Goal: Task Accomplishment & Management: Use online tool/utility

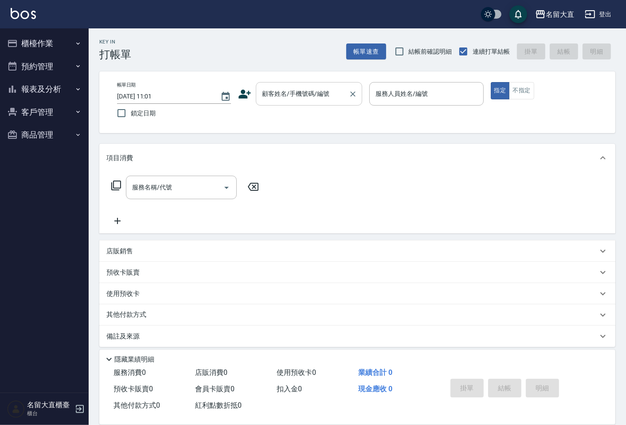
drag, startPoint x: 0, startPoint y: 0, endPoint x: 295, endPoint y: 82, distance: 306.1
click at [295, 82] on div "顧客姓名/手機號碼/編號" at bounding box center [309, 94] width 106 height 24
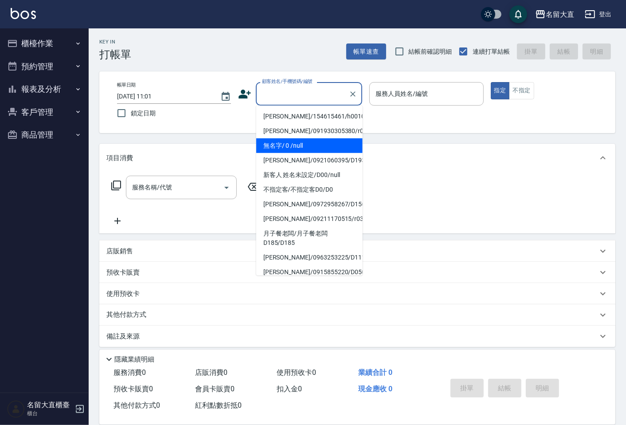
click at [306, 144] on li "無名字/ 0 /null" at bounding box center [309, 145] width 106 height 15
type input "無名字/ 0 /null"
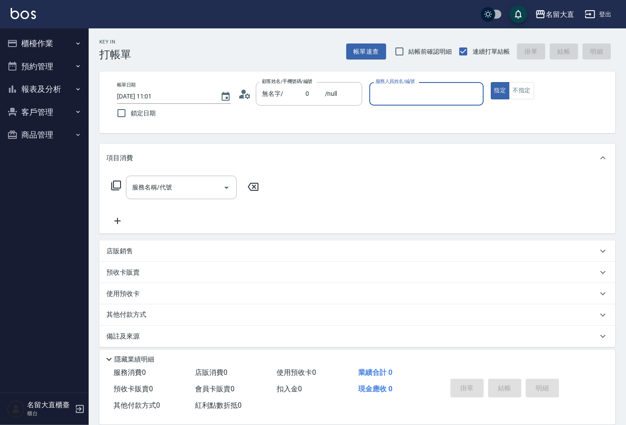
click at [382, 98] on input "服務人員姓名/編號" at bounding box center [427, 94] width 106 height 16
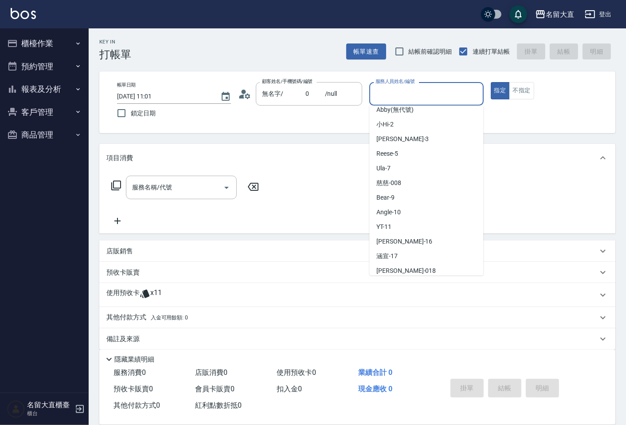
scroll to position [98, 0]
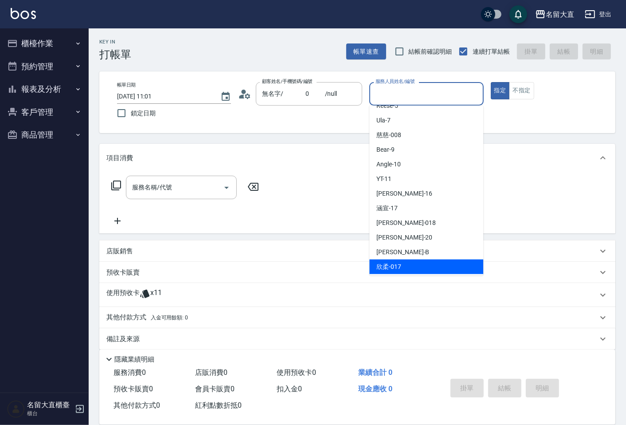
click at [407, 272] on div "欣柔 -017" at bounding box center [427, 267] width 114 height 15
type input "欣柔-017"
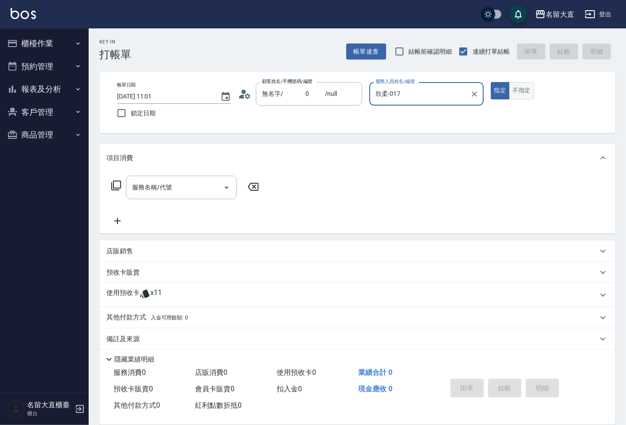
click at [515, 95] on button "不指定" at bounding box center [521, 90] width 25 height 17
drag, startPoint x: 497, startPoint y: 87, endPoint x: 479, endPoint y: 91, distance: 18.1
click at [499, 87] on button "指定" at bounding box center [500, 90] width 19 height 17
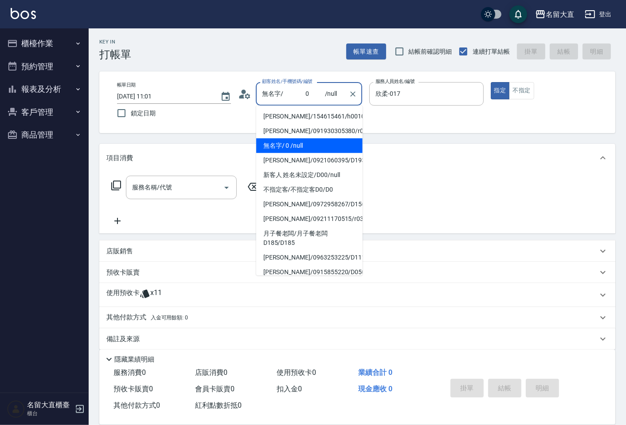
click at [336, 98] on input "無名字/ 0 /null" at bounding box center [302, 94] width 85 height 16
click at [354, 94] on icon "Clear" at bounding box center [353, 94] width 9 height 9
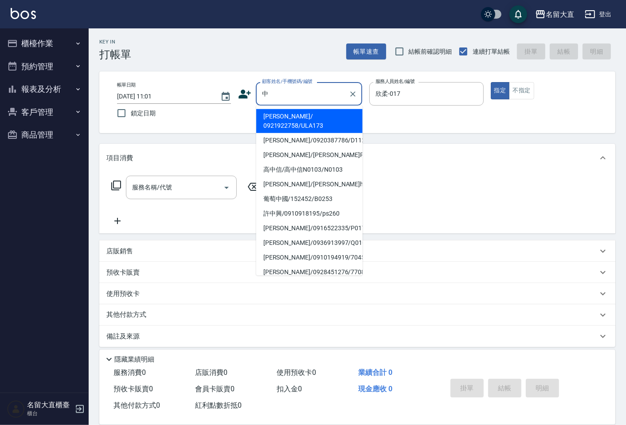
click at [299, 116] on li "[PERSON_NAME]/ 0921922758/ULA173" at bounding box center [309, 121] width 106 height 24
type input "[PERSON_NAME]/ 0921922758/ULA173"
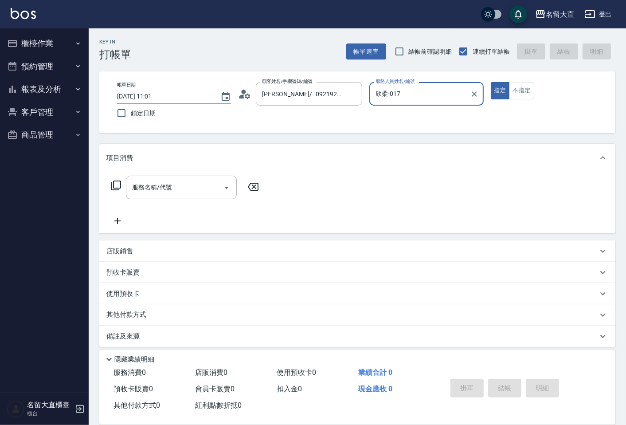
type input "Ula-7"
click at [191, 178] on div "服務名稱/代號" at bounding box center [181, 188] width 111 height 24
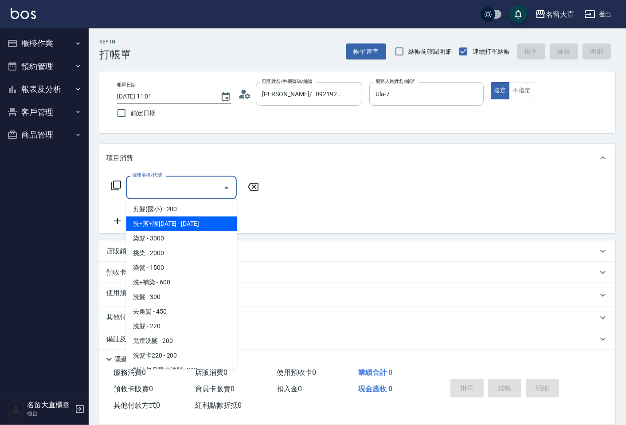
scroll to position [148, 0]
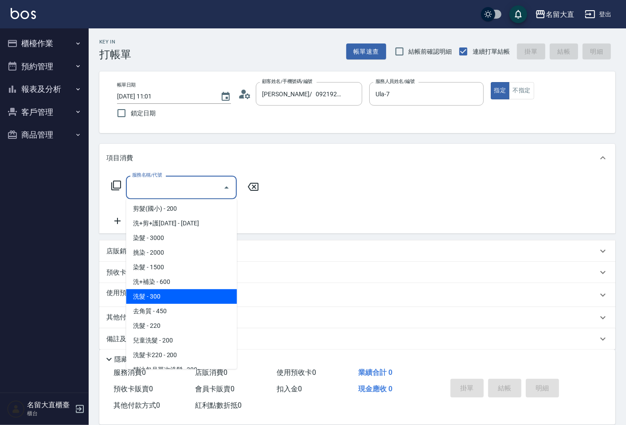
click at [176, 294] on span "洗髮 - 300" at bounding box center [181, 296] width 111 height 15
type input "洗髮(500)"
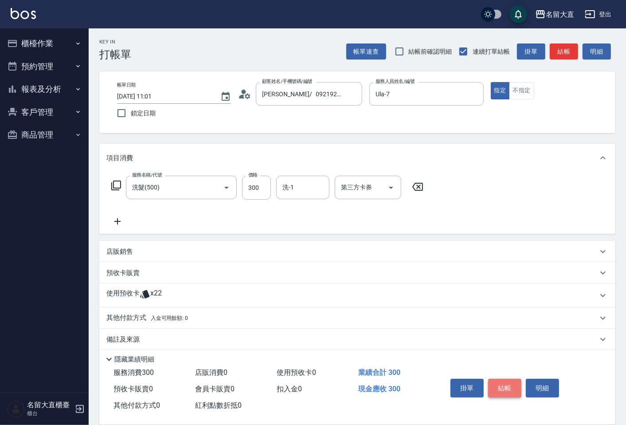
click at [508, 387] on button "結帳" at bounding box center [504, 388] width 33 height 19
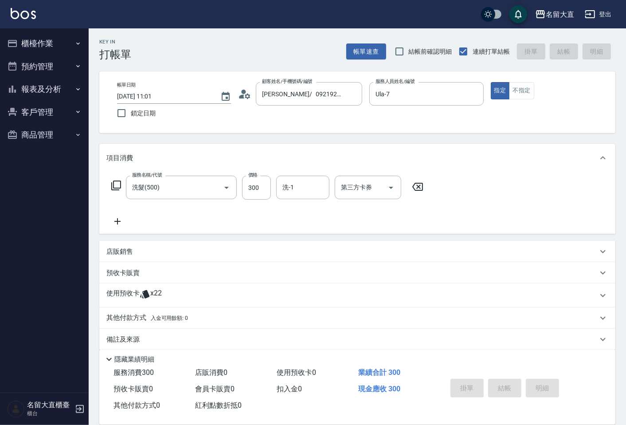
type input "[DATE] 12:02"
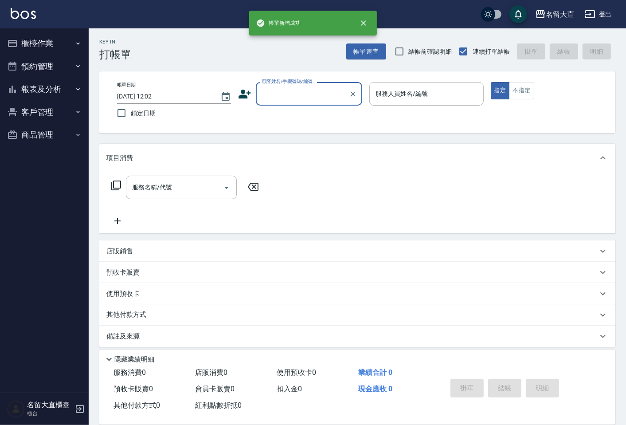
scroll to position [0, 0]
